Goal: Task Accomplishment & Management: Complete application form

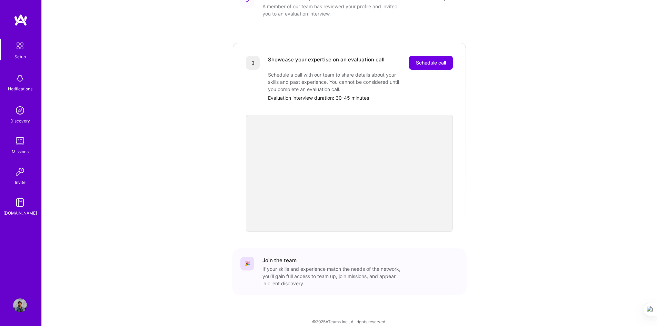
scroll to position [174, 0]
click at [19, 303] on img at bounding box center [20, 305] width 14 height 14
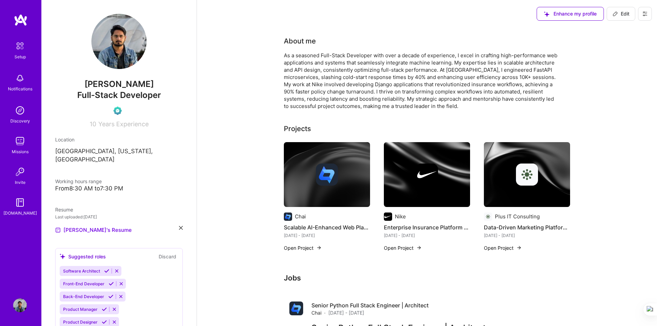
click at [20, 54] on div "Setup" at bounding box center [19, 56] width 11 height 7
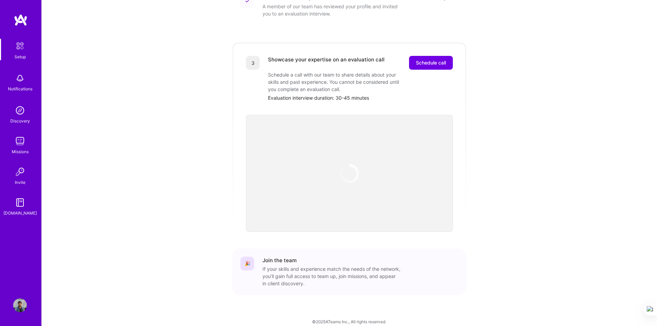
scroll to position [174, 0]
click at [428, 59] on span "Schedule call" at bounding box center [431, 62] width 30 height 7
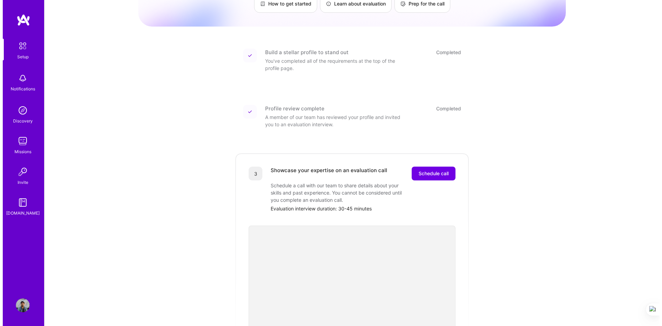
scroll to position [138, 0]
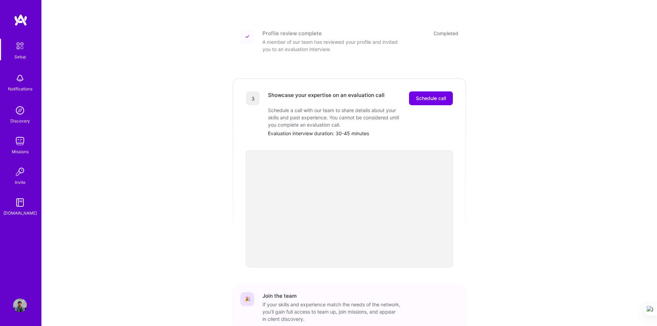
click at [18, 54] on div "Setup" at bounding box center [19, 56] width 11 height 7
click at [20, 83] on img at bounding box center [20, 78] width 14 height 14
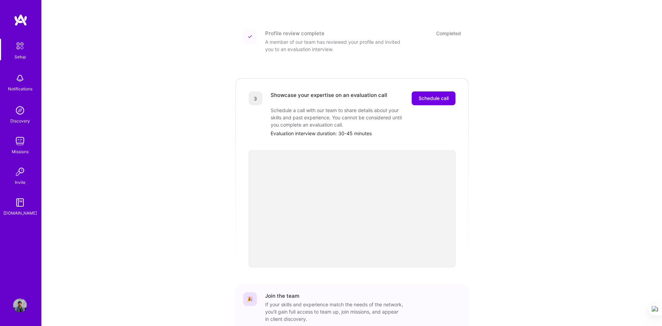
click at [20, 116] on img at bounding box center [20, 110] width 14 height 14
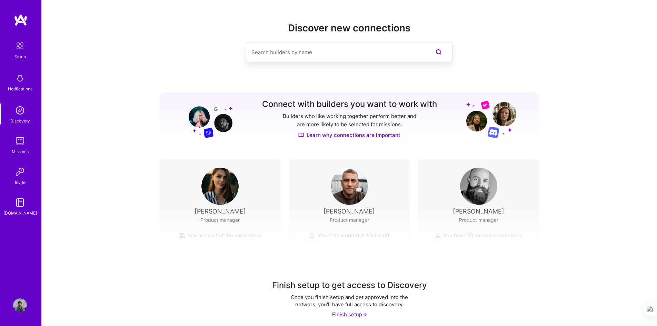
click at [21, 23] on img at bounding box center [21, 20] width 14 height 12
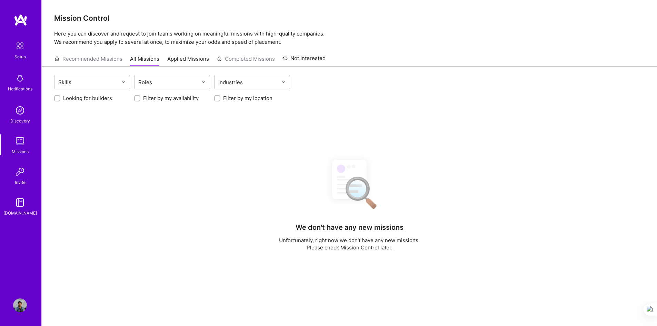
click at [19, 55] on div "Setup" at bounding box center [19, 56] width 11 height 7
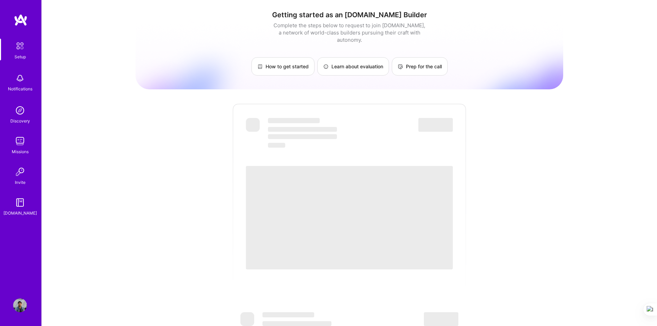
click at [22, 21] on img at bounding box center [21, 20] width 14 height 12
